Goal: Book appointment/travel/reservation

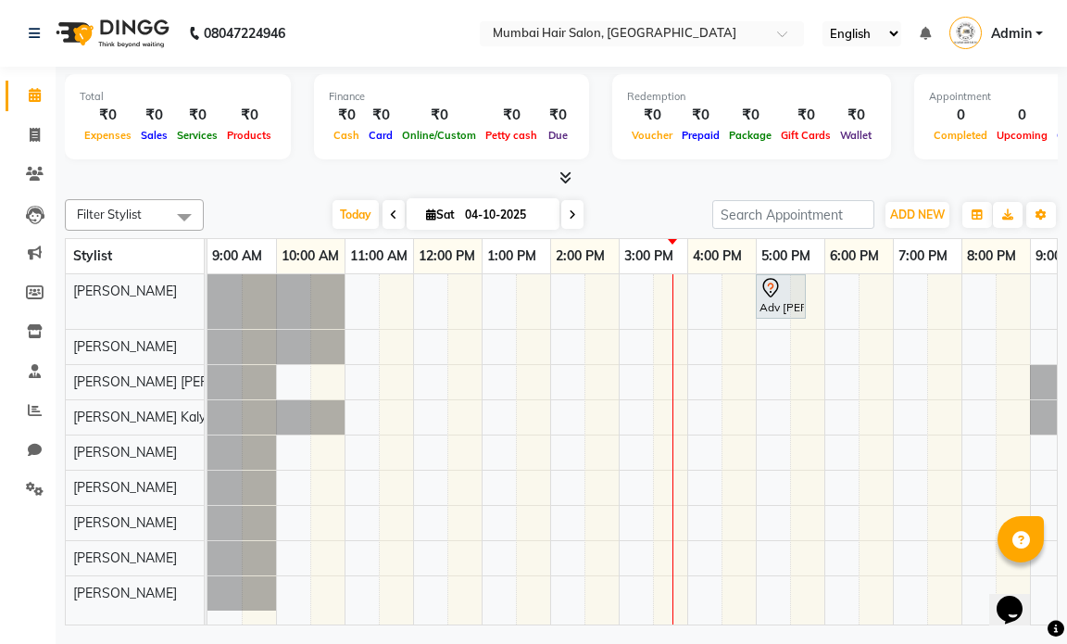
scroll to position [0, 110]
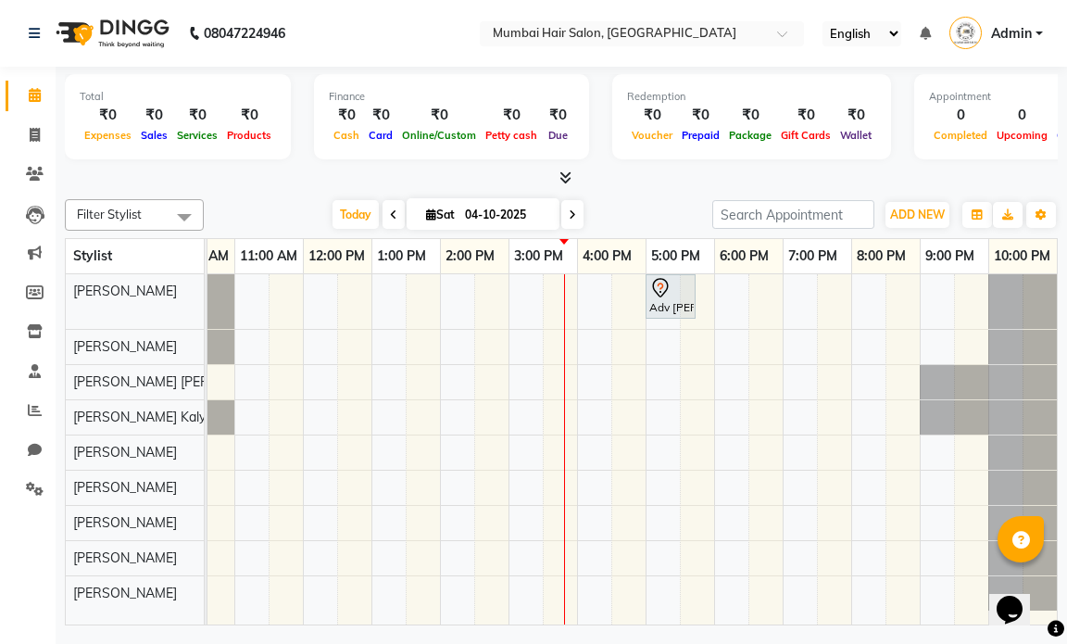
click at [447, 212] on span "Sat" at bounding box center [440, 214] width 38 height 14
select select "10"
select select "2025"
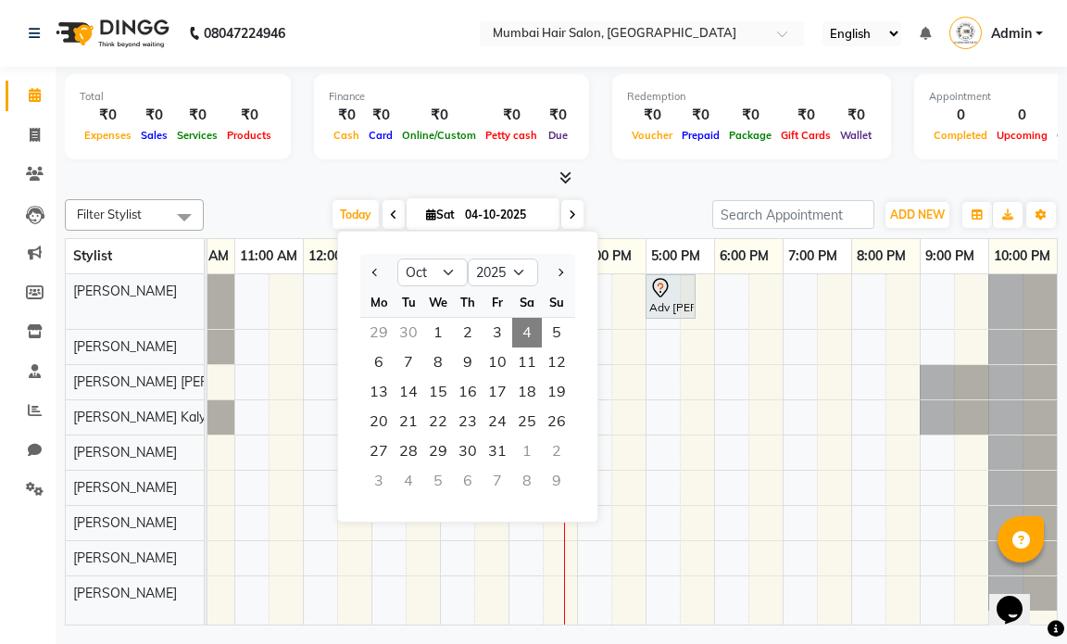
click at [528, 340] on span "4" at bounding box center [527, 333] width 30 height 30
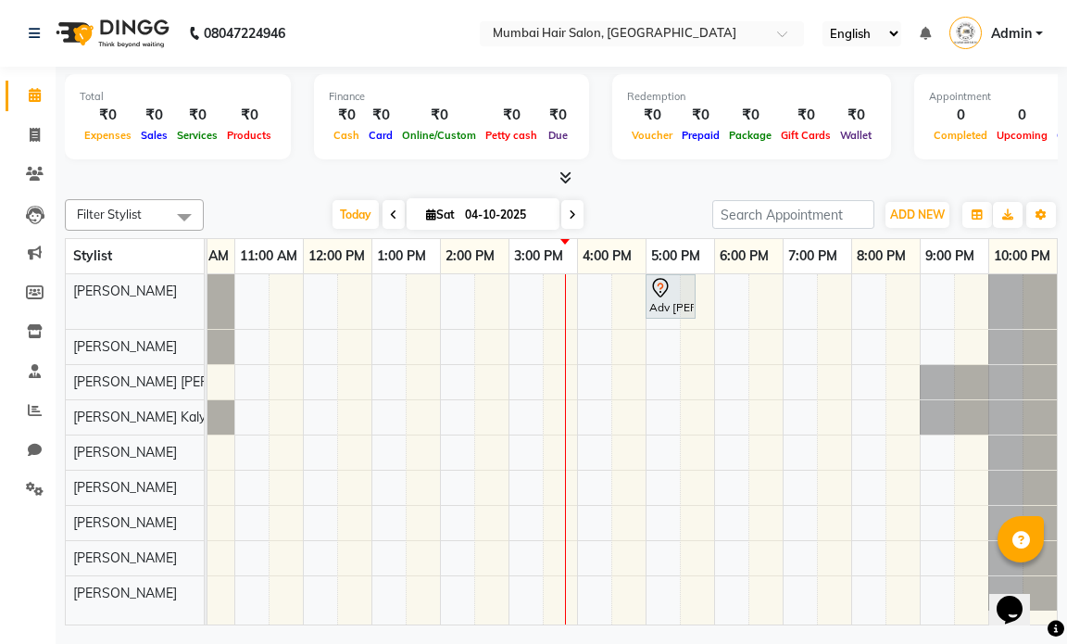
click at [565, 351] on div at bounding box center [565, 449] width 1 height 350
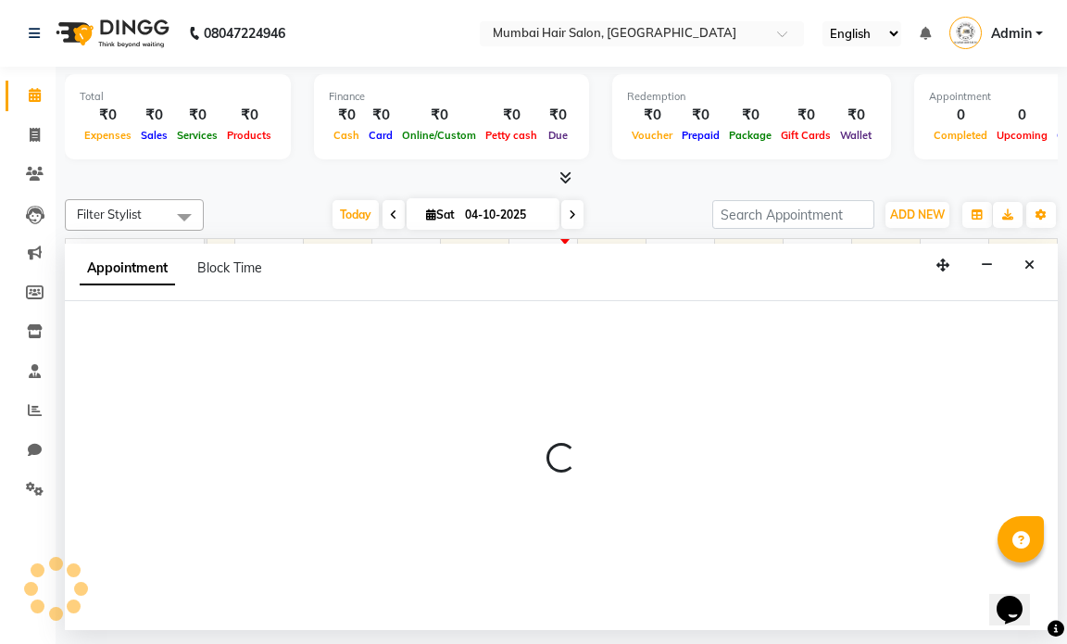
click at [565, 349] on div at bounding box center [561, 465] width 993 height 329
select select "66012"
select select "tentative"
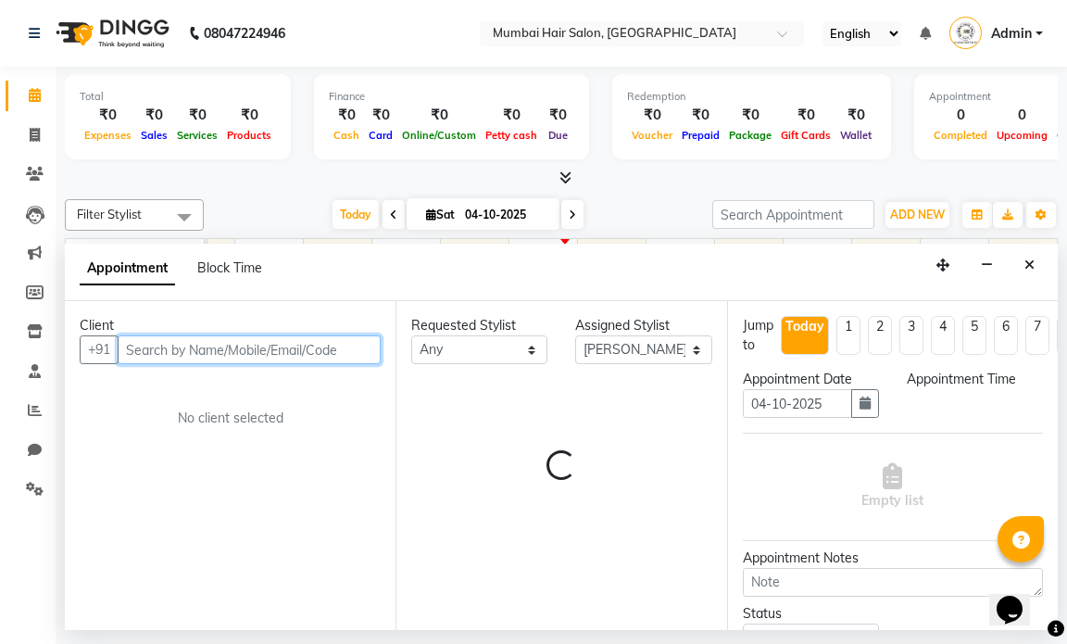
select select "930"
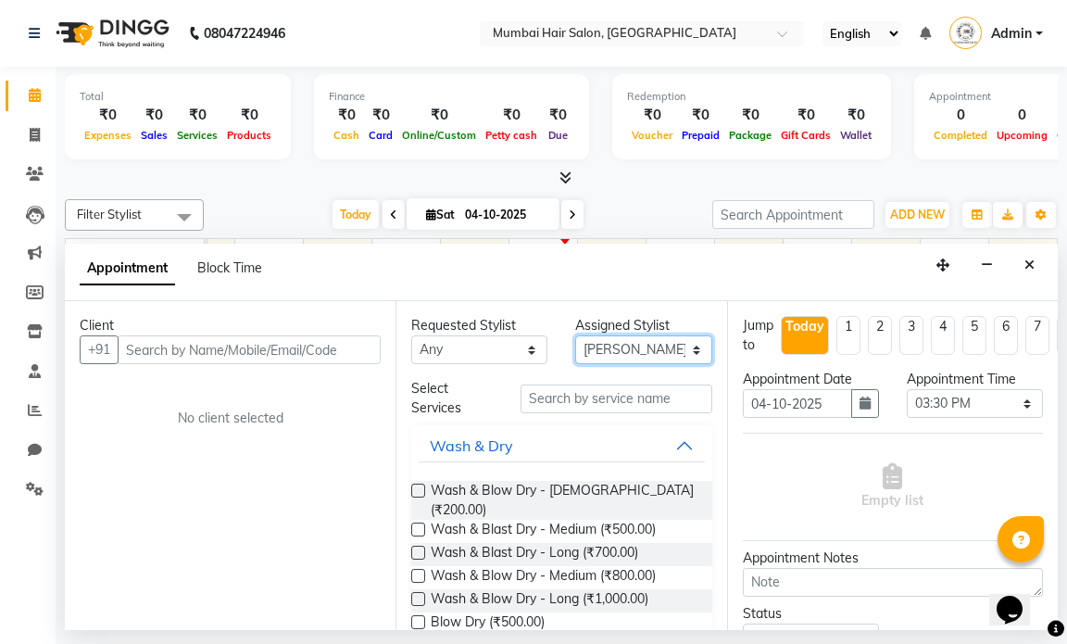
click at [584, 344] on select "Select [PERSON_NAME] [PERSON_NAME] [PERSON_NAME] [PERSON_NAME] Mohd [PERSON_NAM…" at bounding box center [643, 349] width 136 height 29
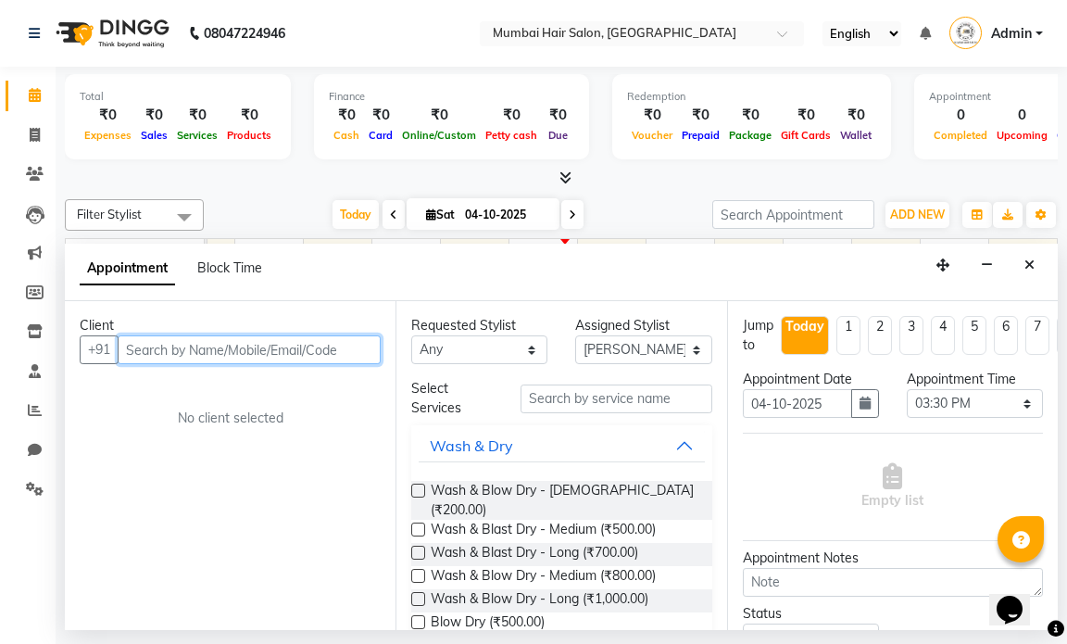
click at [320, 359] on input "text" at bounding box center [249, 349] width 263 height 29
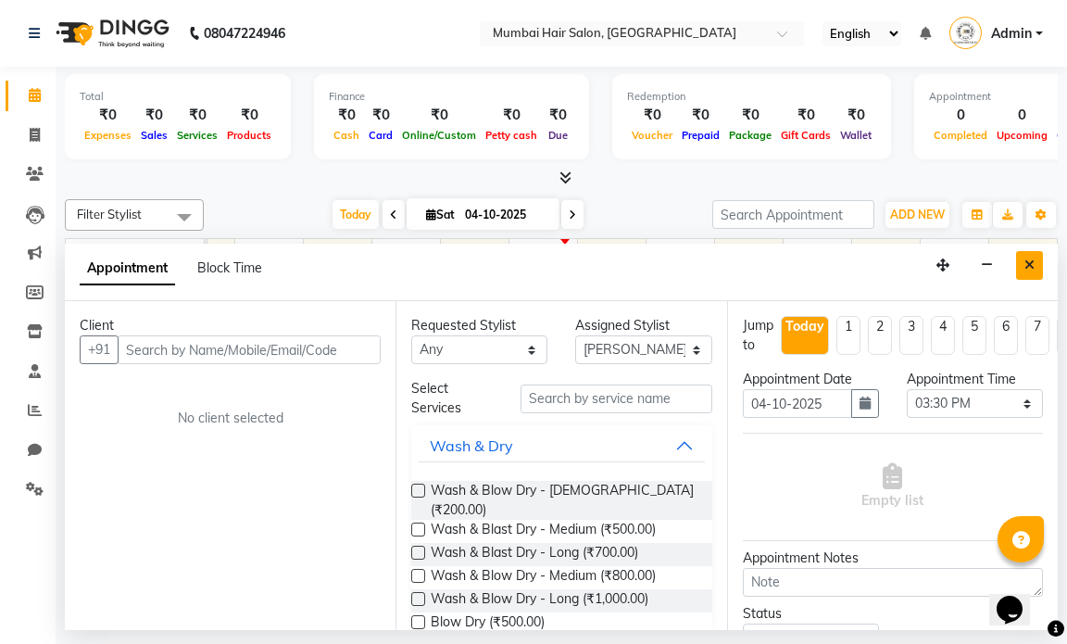
click at [1032, 275] on button "Close" at bounding box center [1029, 265] width 27 height 29
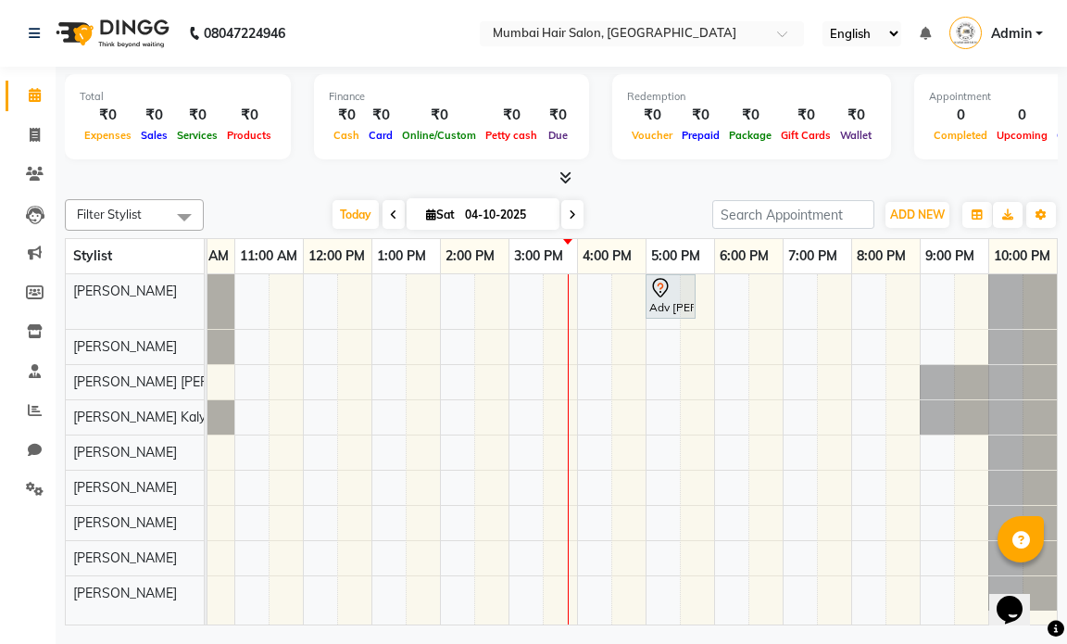
click at [532, 206] on input "04-10-2025" at bounding box center [505, 215] width 93 height 28
select select "10"
select select "2025"
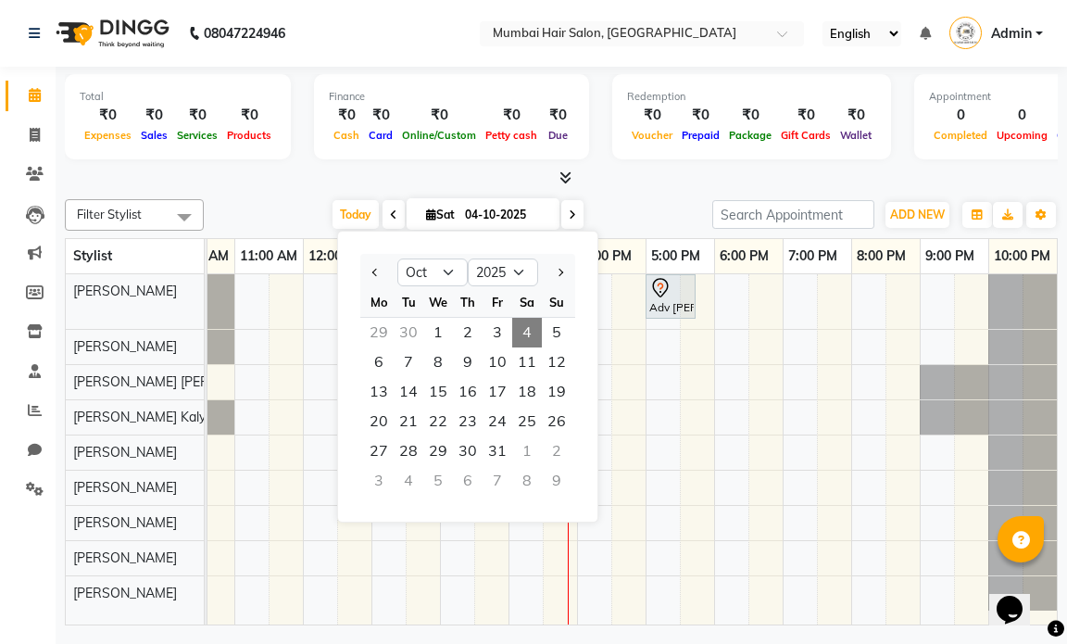
click at [528, 328] on span "4" at bounding box center [527, 333] width 30 height 30
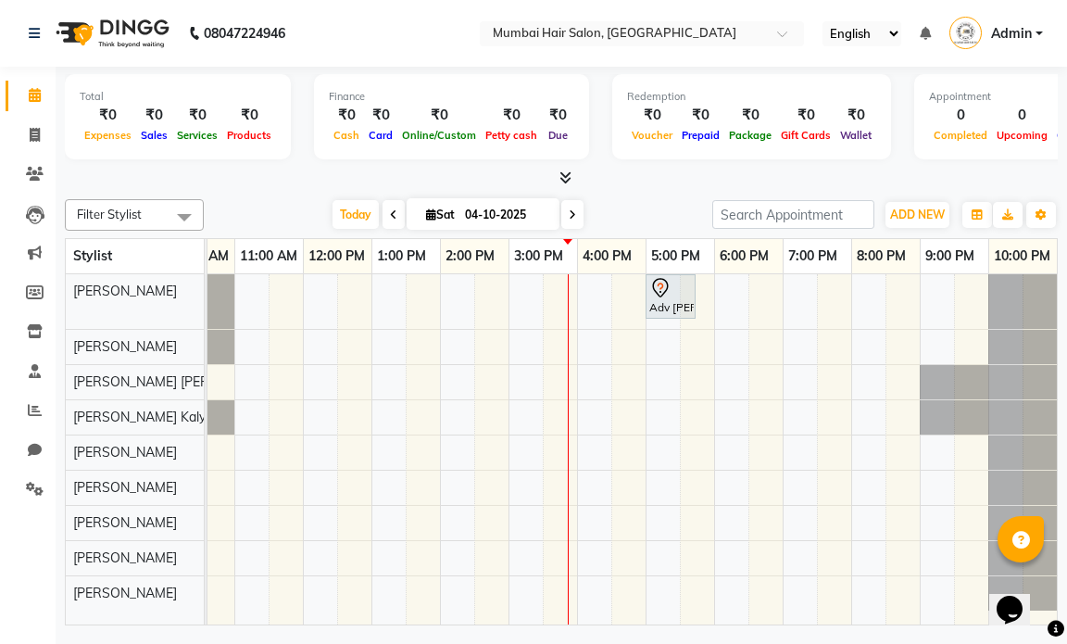
click at [593, 204] on div "[DATE] [DATE]" at bounding box center [458, 215] width 490 height 28
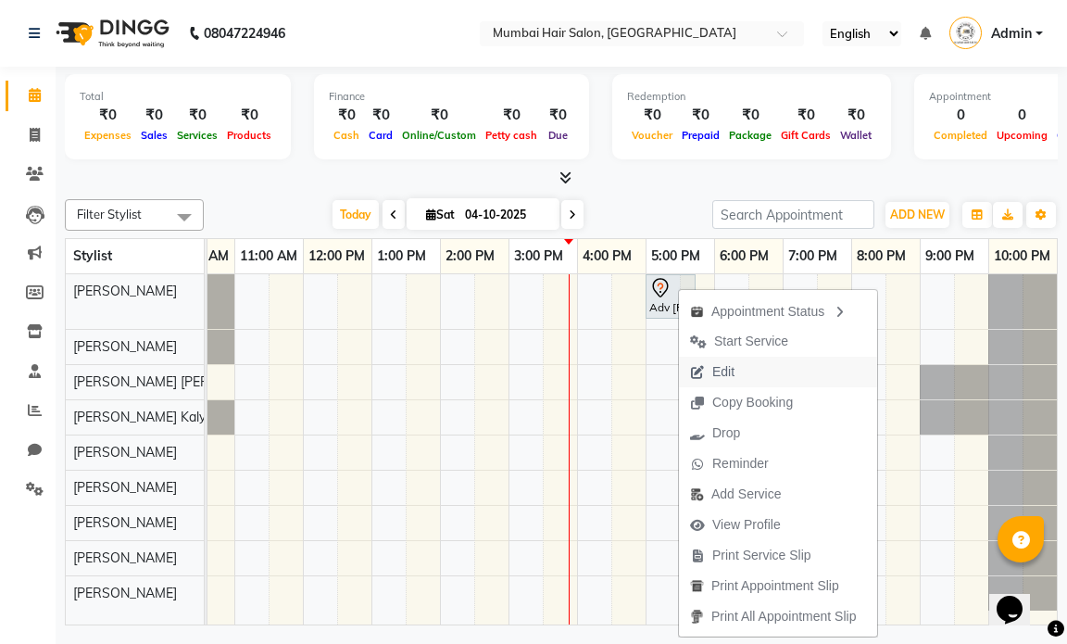
click at [691, 363] on span "Edit" at bounding box center [712, 372] width 67 height 31
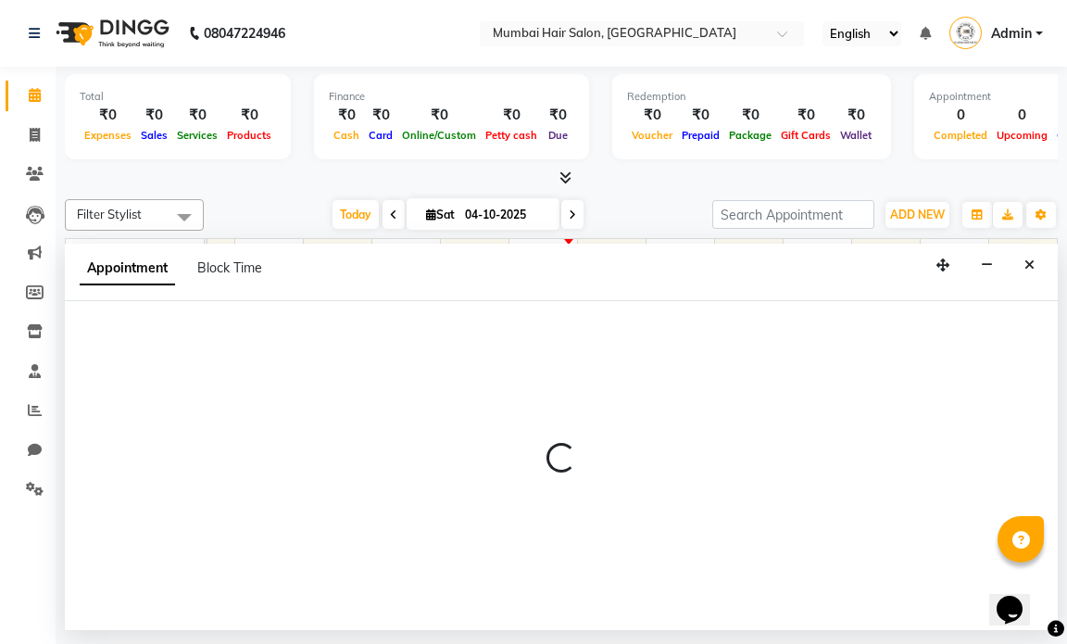
select select "1020"
select select "tentative"
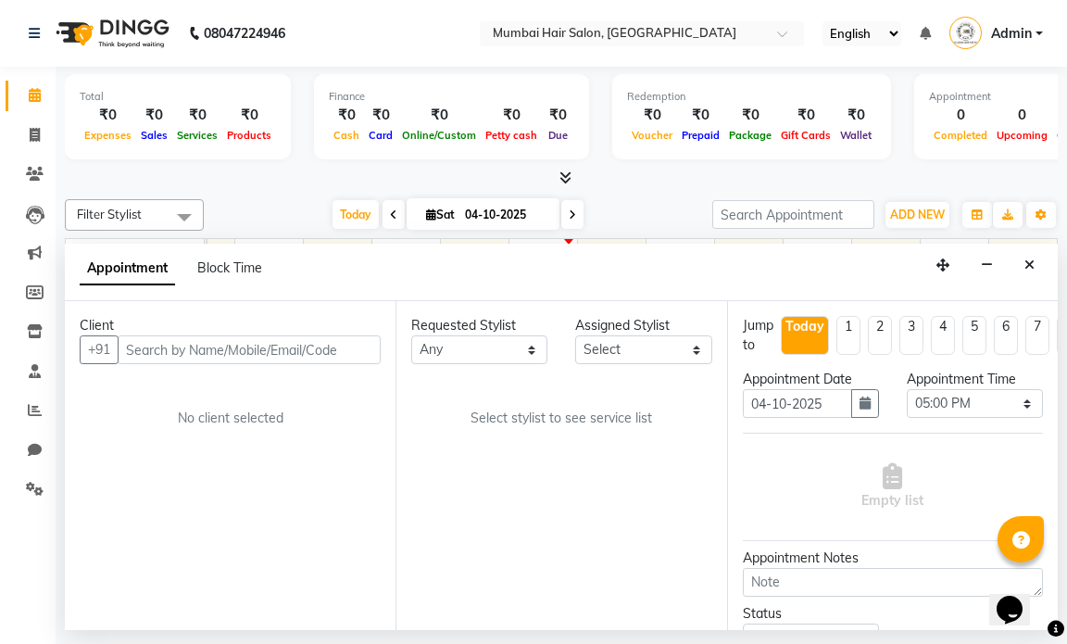
select select "66010"
select select "3758"
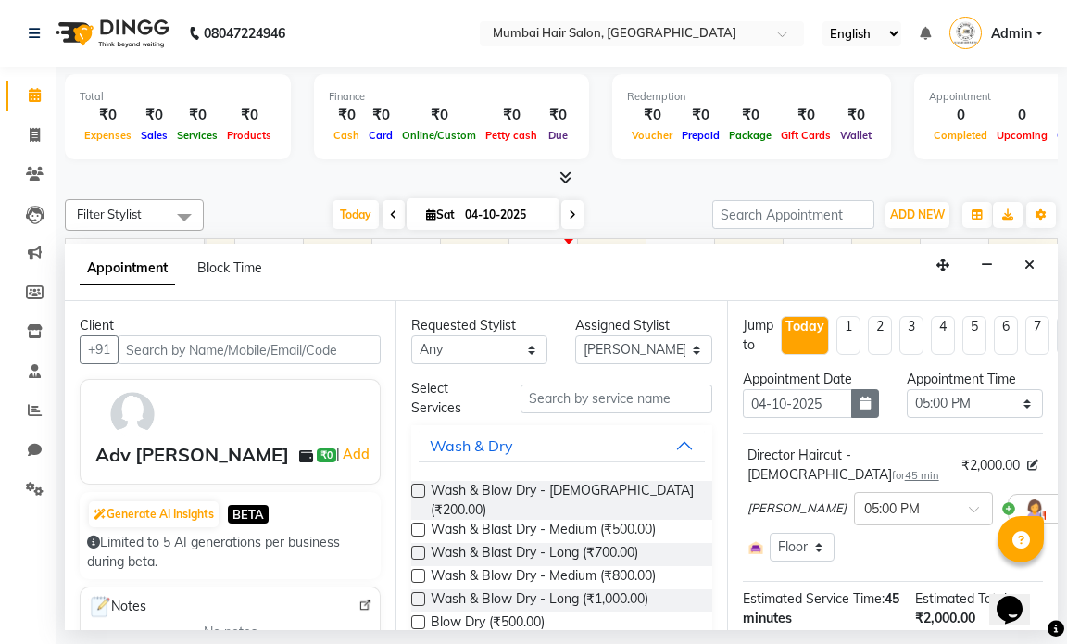
click at [858, 395] on button "button" at bounding box center [865, 403] width 28 height 29
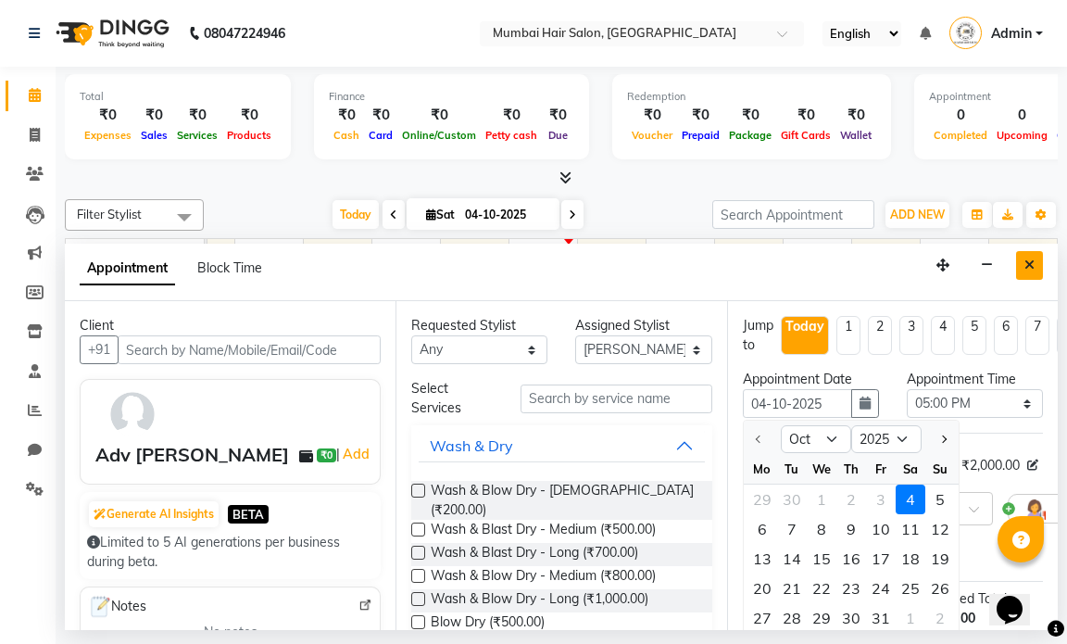
click at [1027, 262] on icon "Close" at bounding box center [1029, 264] width 10 height 13
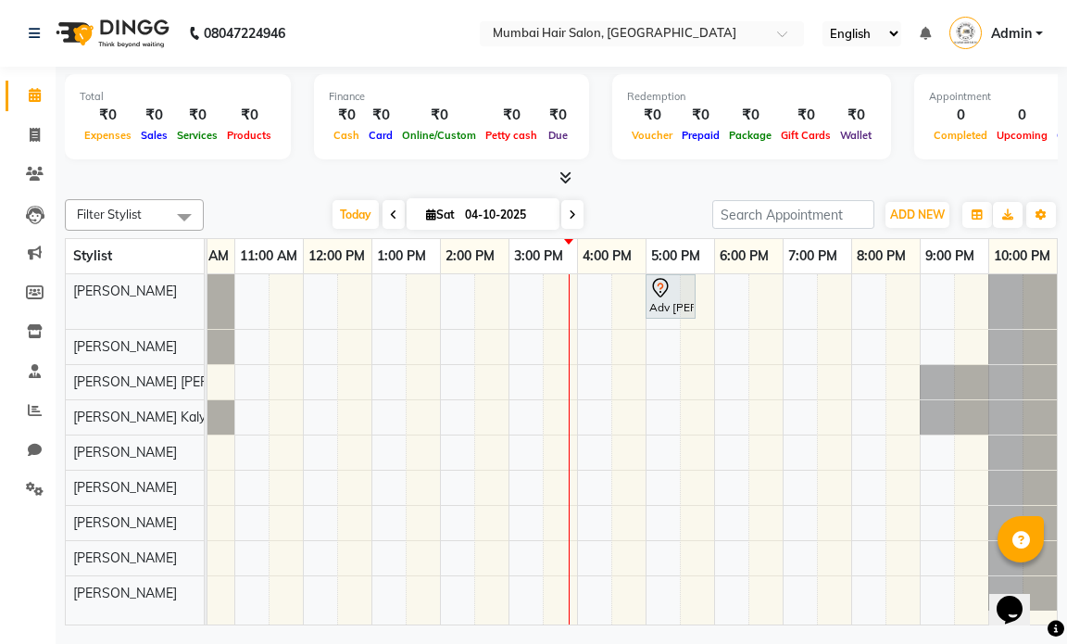
click at [569, 211] on icon at bounding box center [572, 214] width 7 height 11
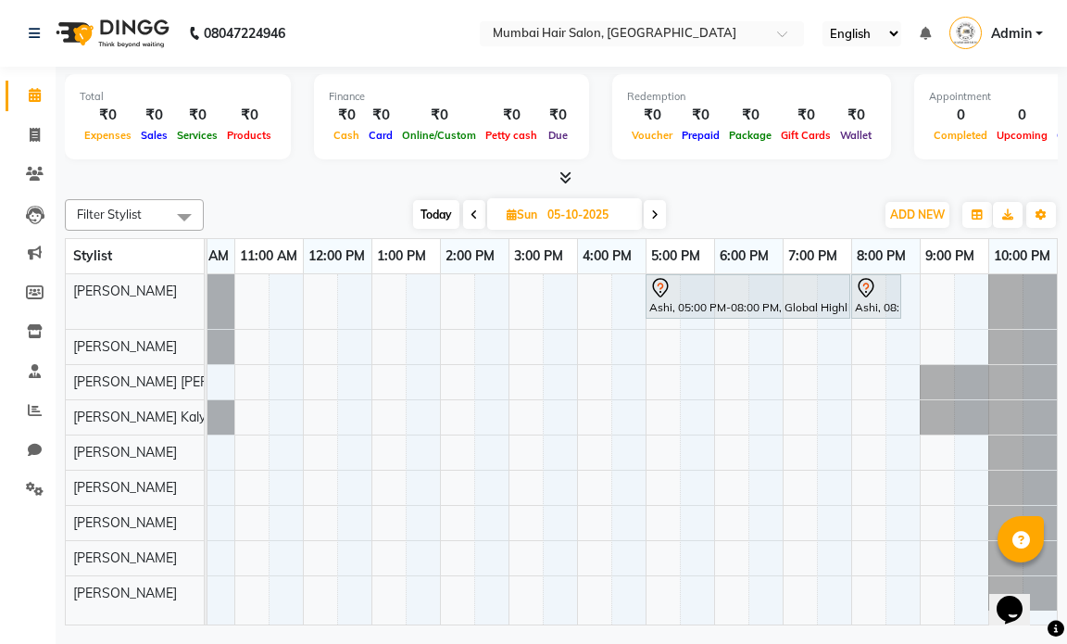
click at [472, 217] on icon at bounding box center [474, 214] width 7 height 11
type input "04-10-2025"
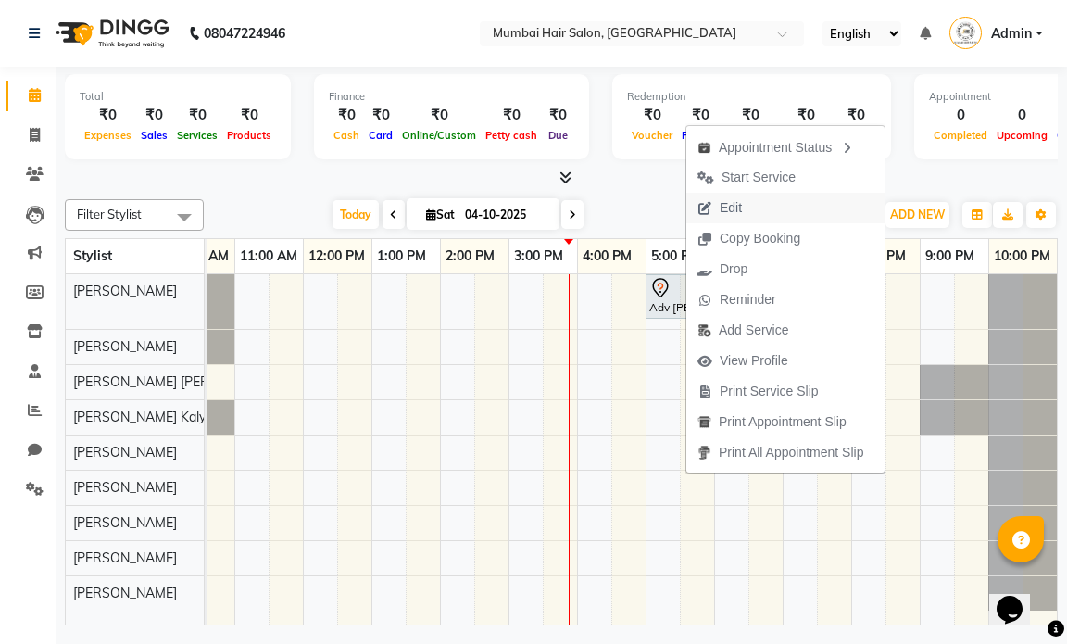
click at [737, 207] on span "Edit" at bounding box center [731, 207] width 22 height 19
select select "tentative"
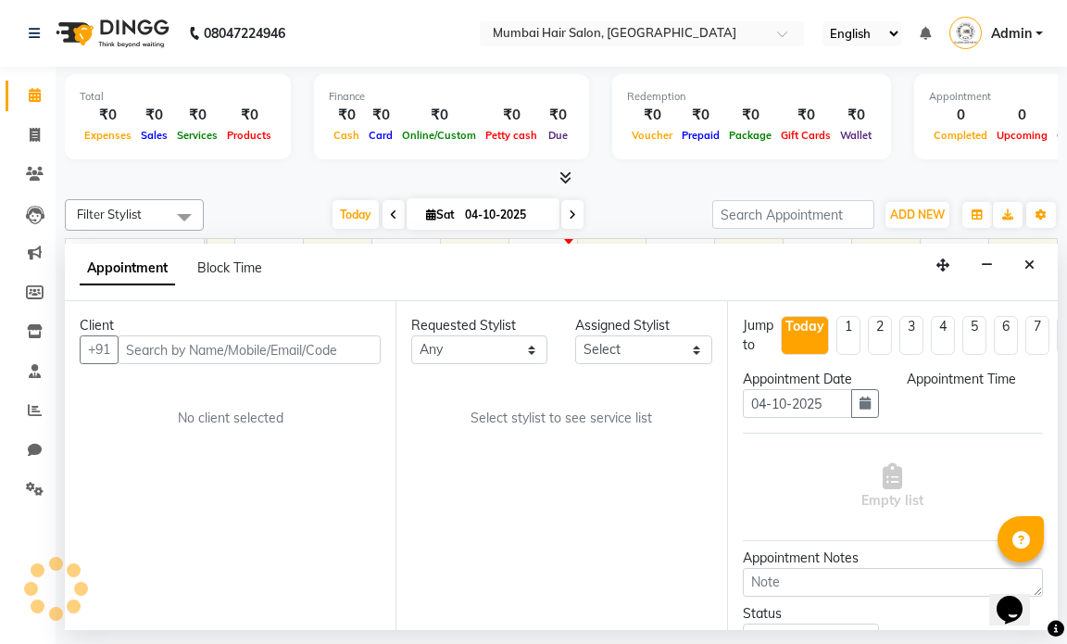
select select "66010"
select select "1020"
select select "3758"
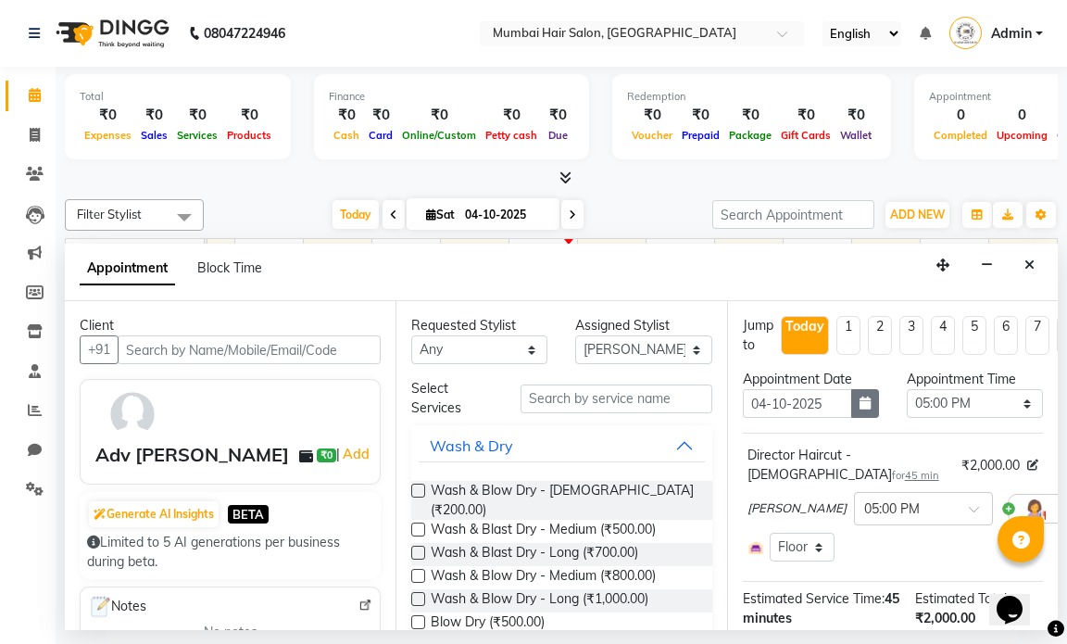
click at [860, 403] on icon "button" at bounding box center [865, 402] width 11 height 13
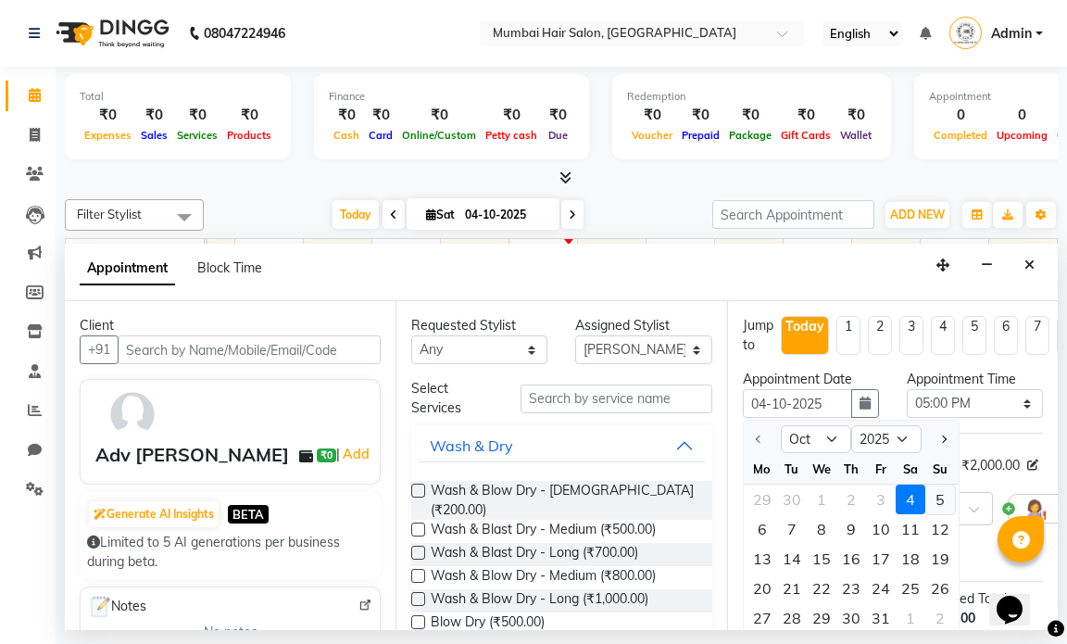
click at [933, 494] on div "5" at bounding box center [940, 499] width 30 height 30
type input "05-10-2025"
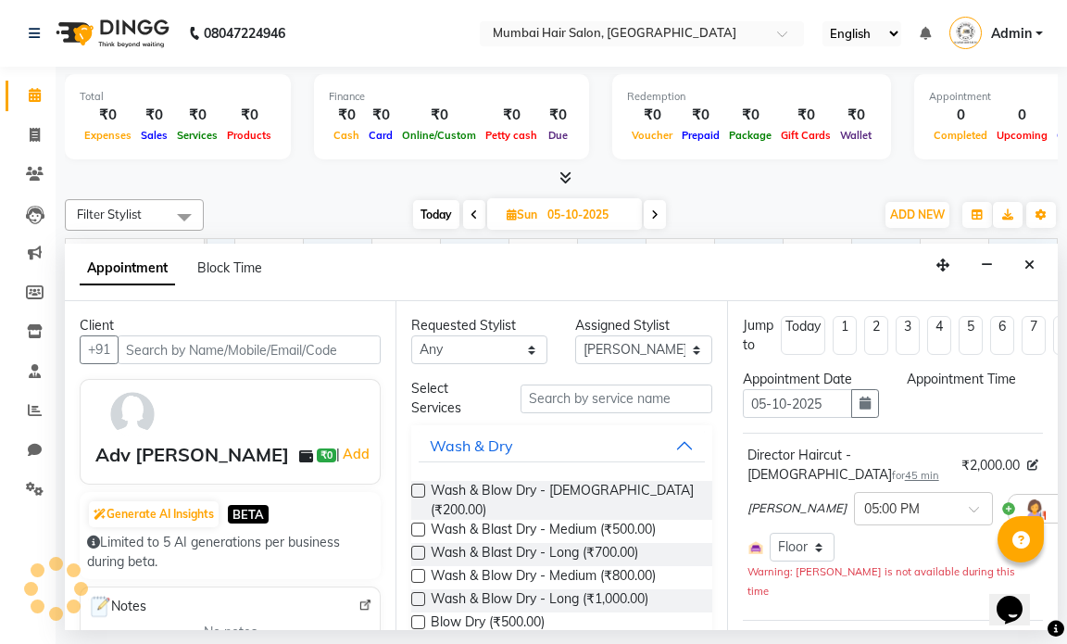
scroll to position [0, 0]
select select "1020"
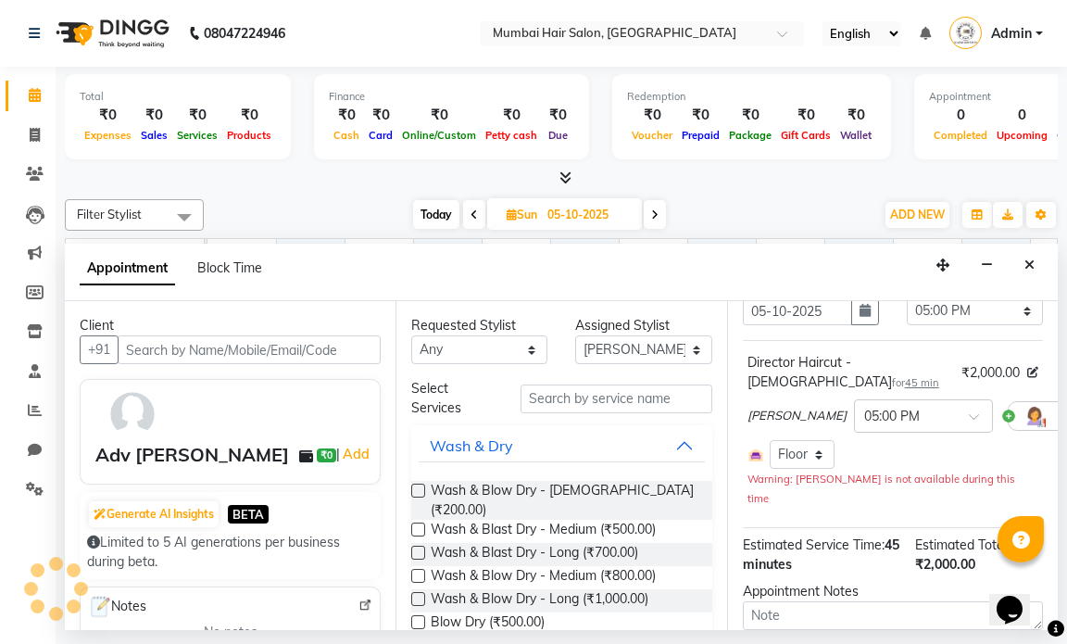
scroll to position [208, 0]
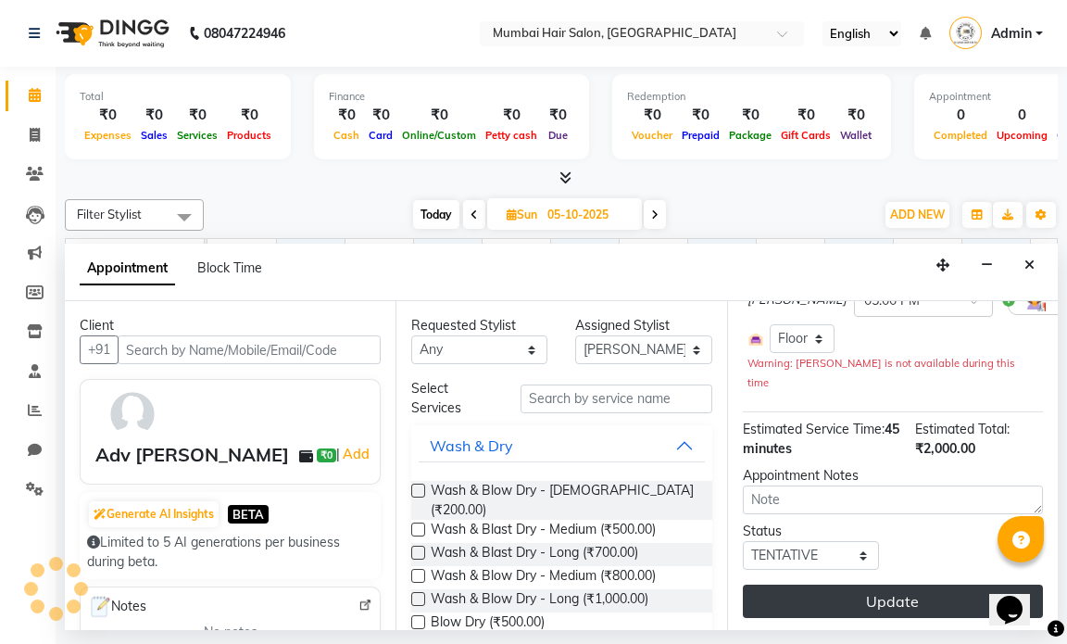
click at [888, 584] on button "Update" at bounding box center [893, 600] width 300 height 33
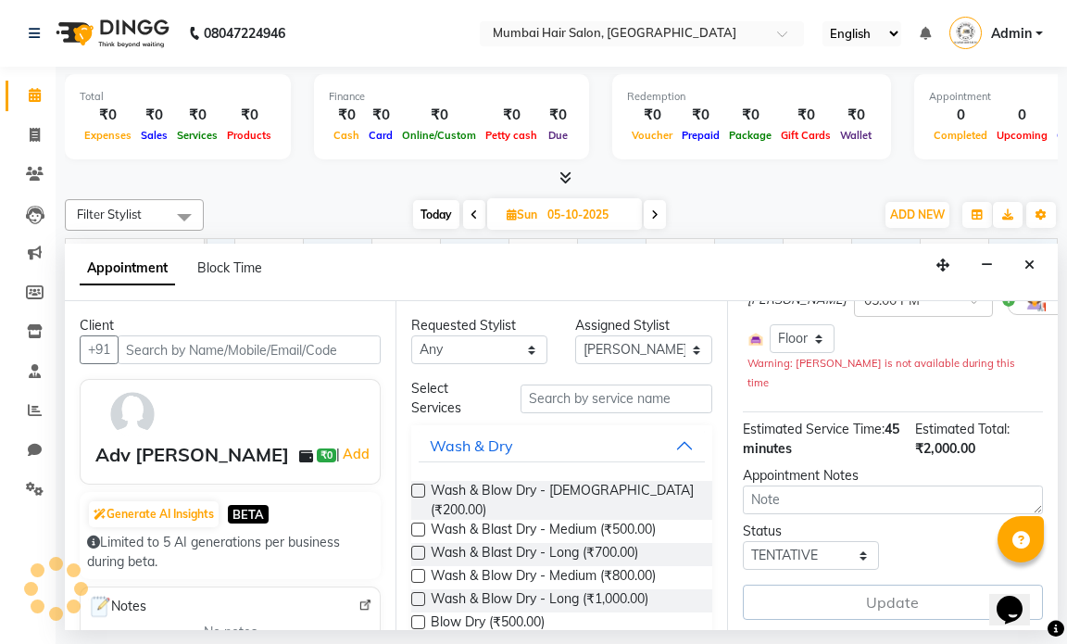
scroll to position [0, 110]
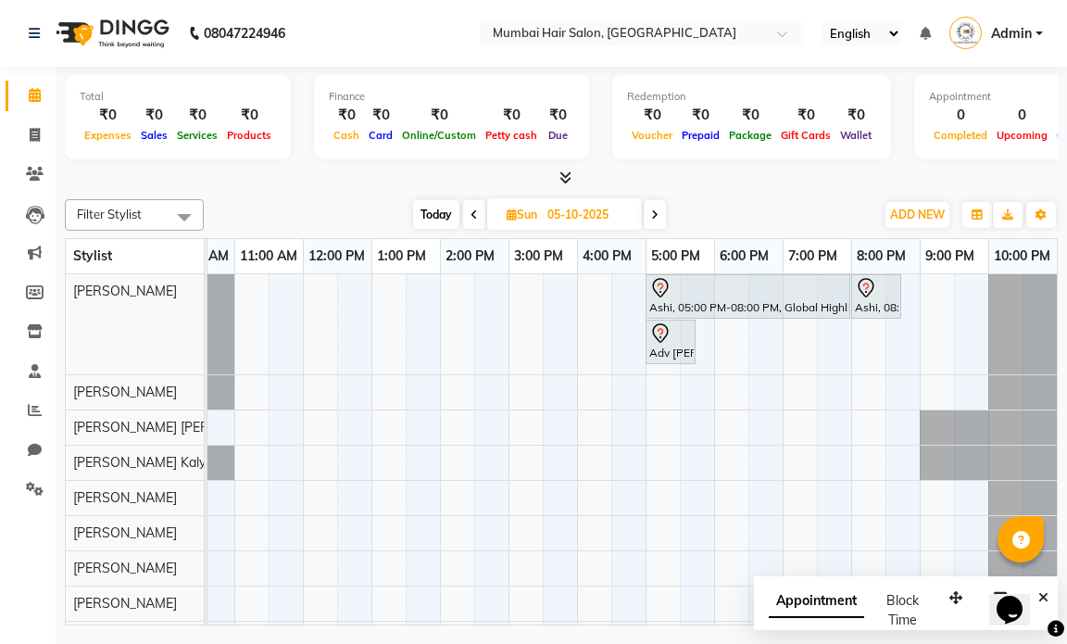
click at [652, 209] on icon at bounding box center [654, 214] width 7 height 11
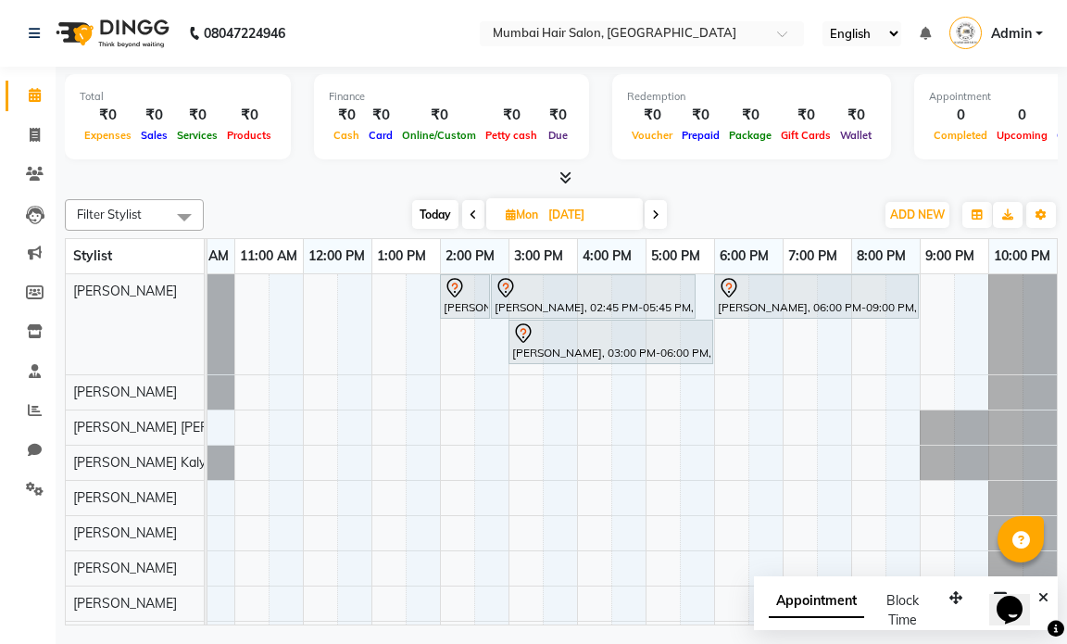
click at [659, 217] on icon at bounding box center [655, 214] width 7 height 11
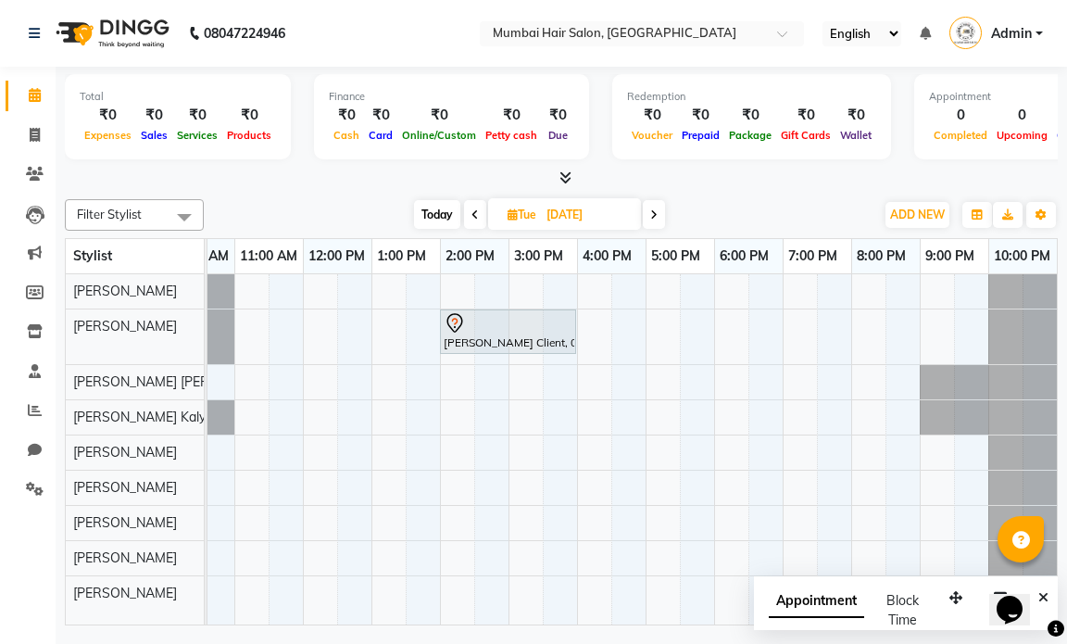
click at [478, 214] on span at bounding box center [475, 214] width 22 height 29
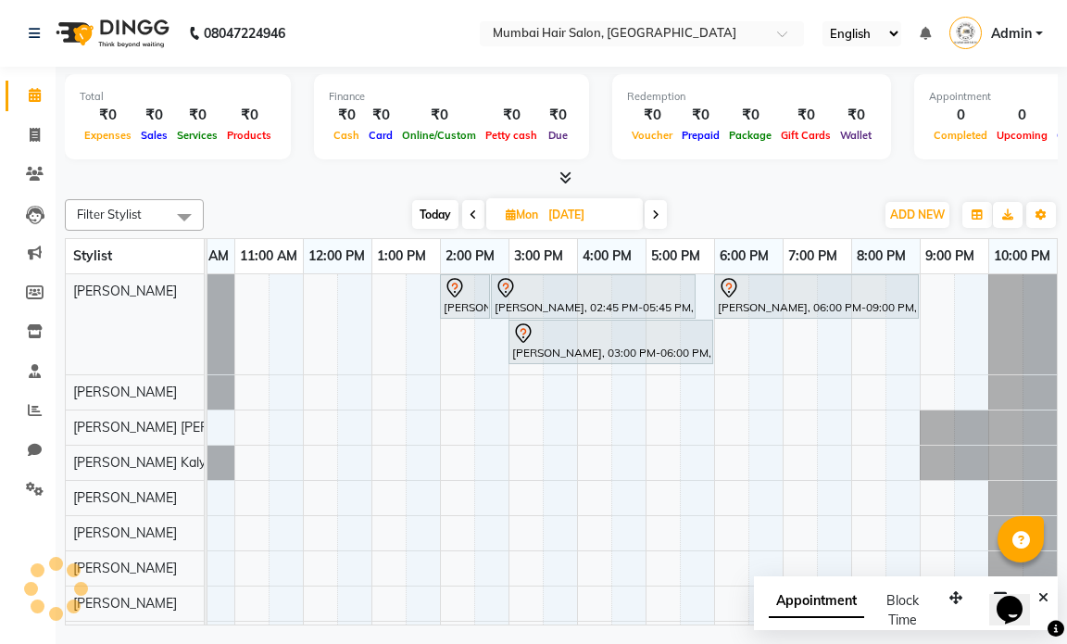
click at [479, 214] on span at bounding box center [473, 214] width 22 height 29
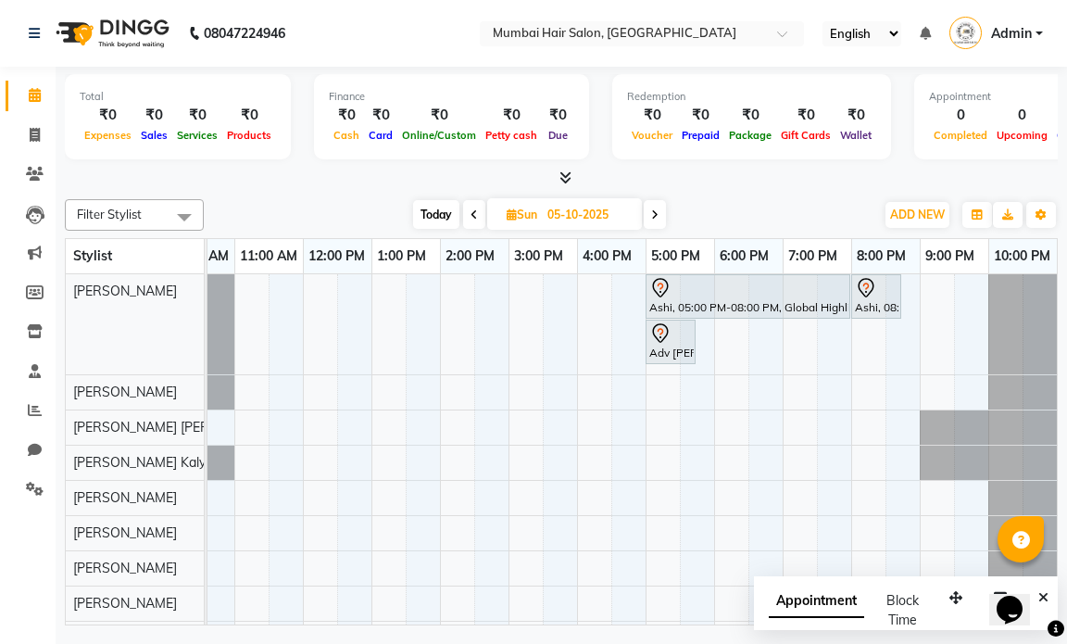
click at [480, 214] on span at bounding box center [474, 214] width 22 height 29
type input "04-10-2025"
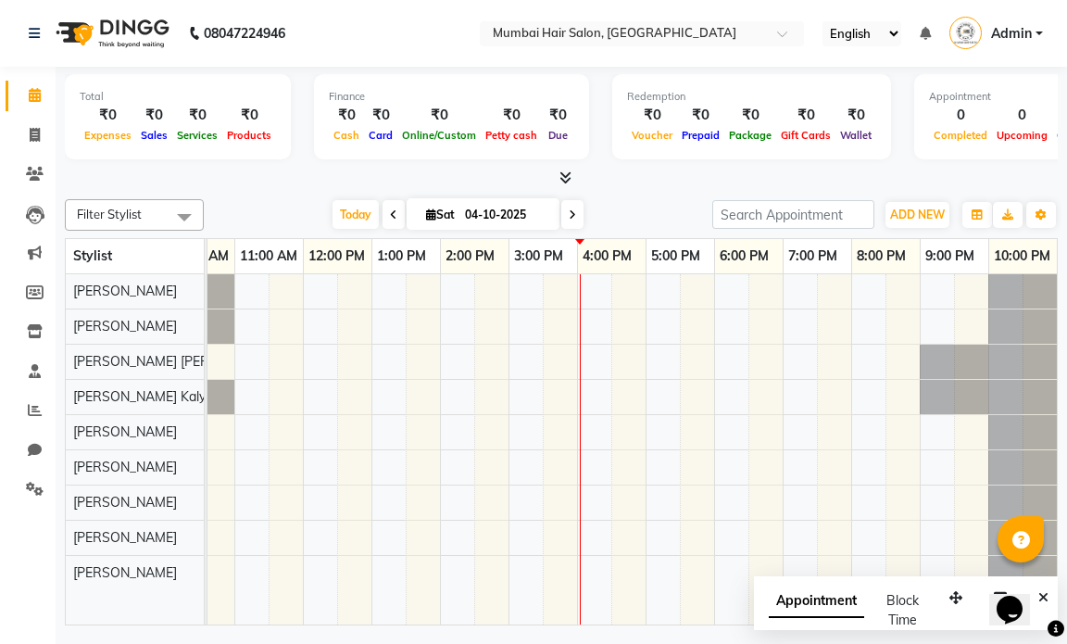
drag, startPoint x: 634, startPoint y: 216, endPoint x: 723, endPoint y: 157, distance: 106.9
click at [634, 215] on div "[DATE] [DATE]" at bounding box center [458, 215] width 490 height 28
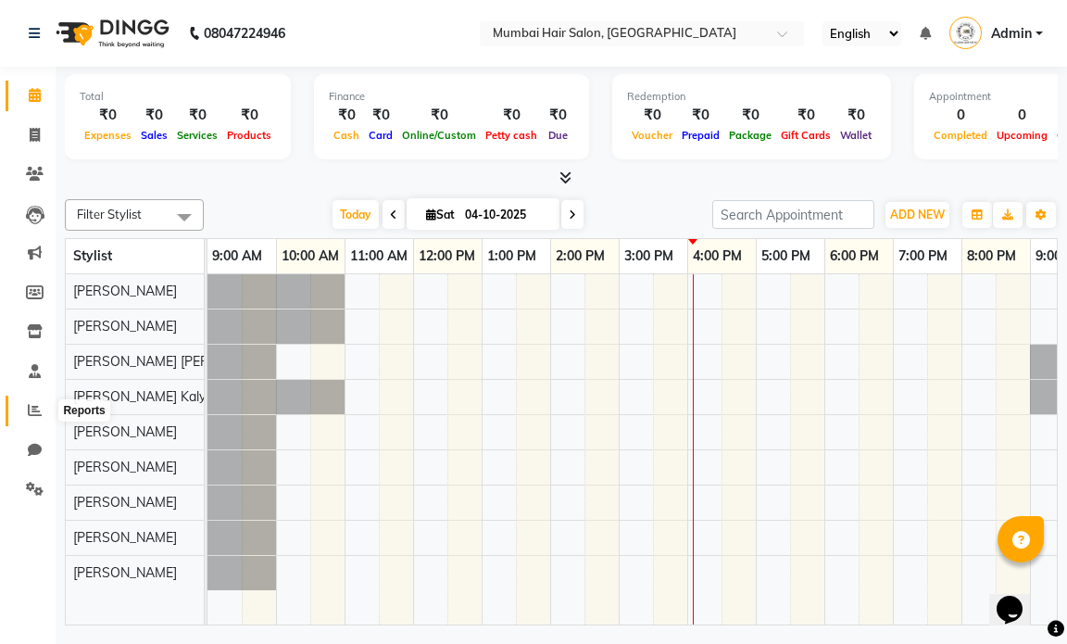
click at [30, 409] on icon at bounding box center [35, 410] width 14 height 14
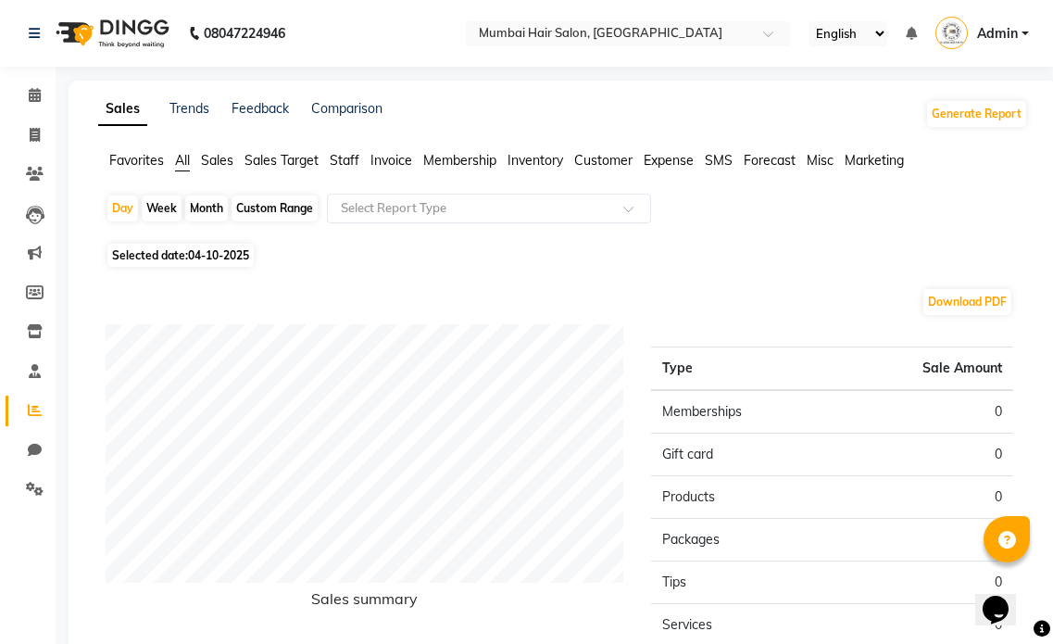
click at [207, 208] on div "Month" at bounding box center [206, 208] width 43 height 26
select select "10"
select select "2025"
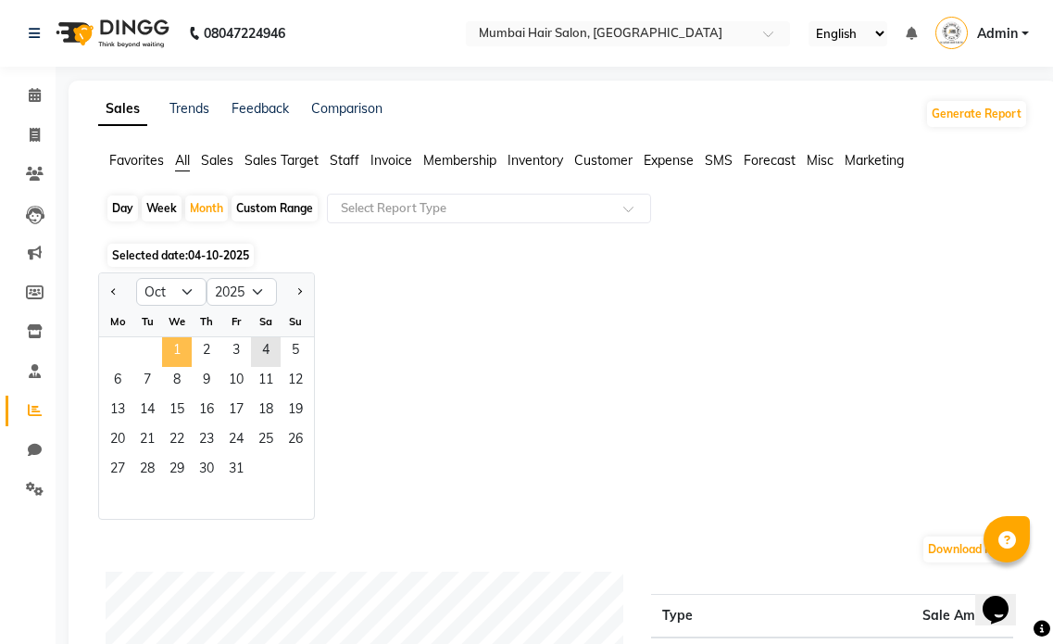
click at [173, 349] on span "1" at bounding box center [177, 352] width 30 height 30
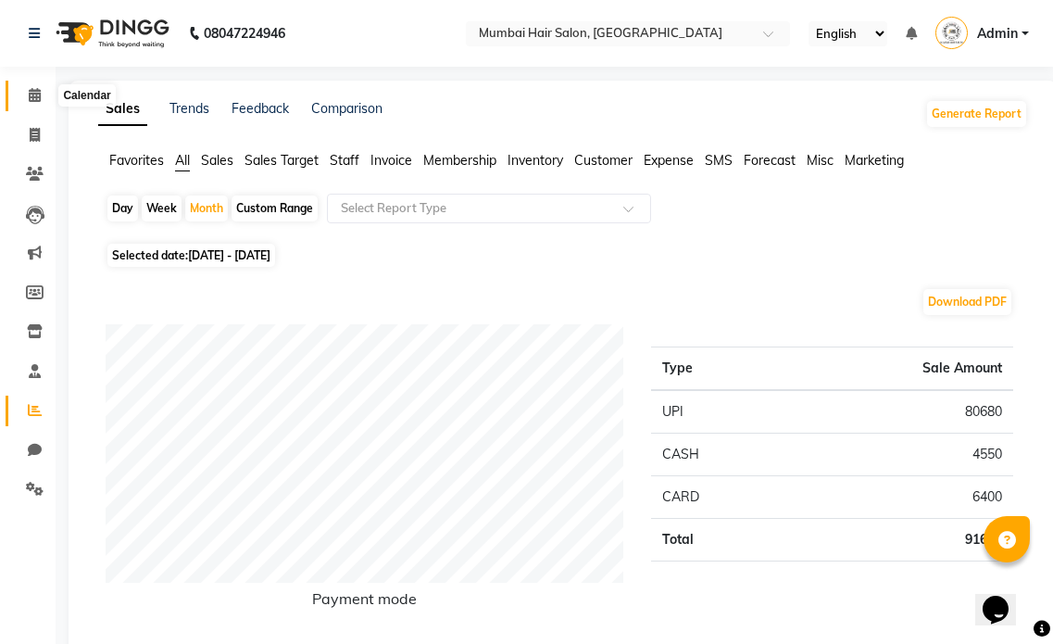
click at [38, 93] on icon at bounding box center [35, 95] width 12 height 14
